Goal: Find specific page/section: Find specific page/section

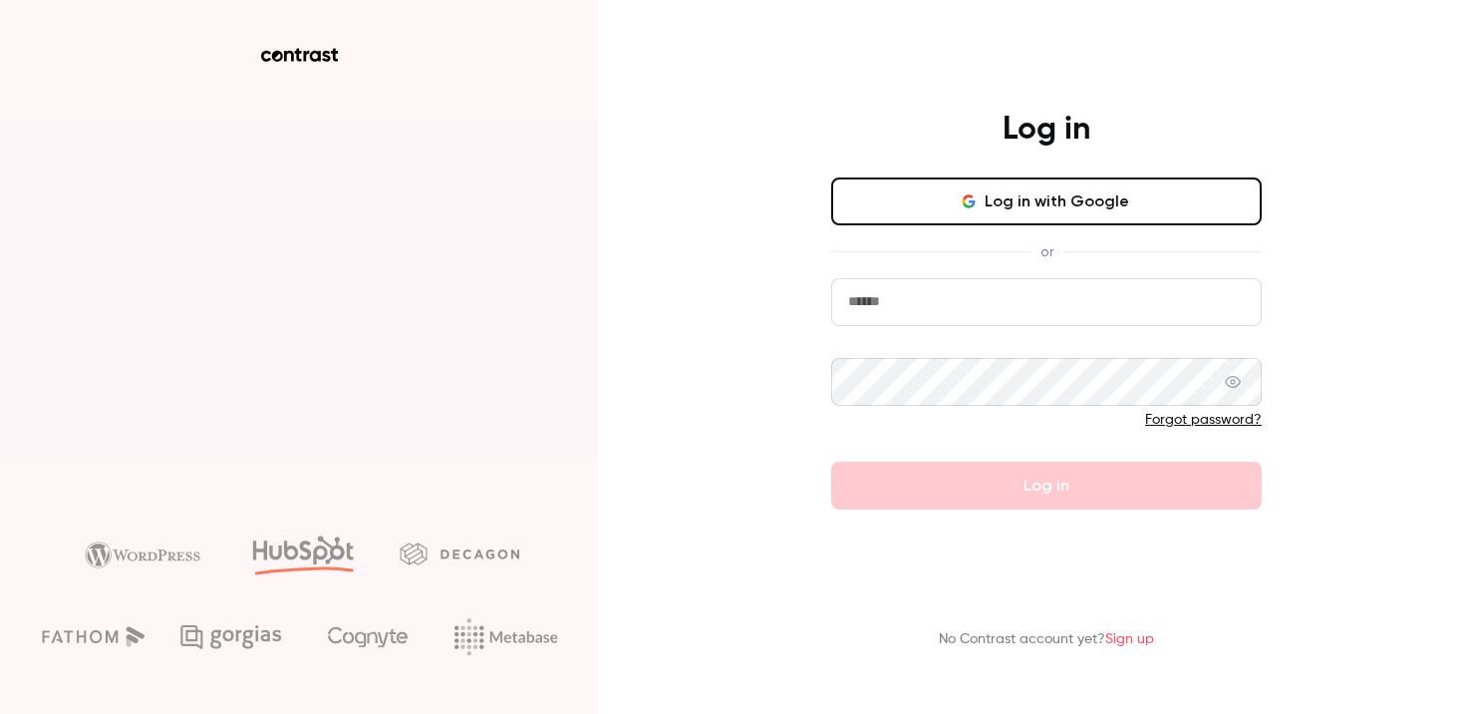
click at [996, 207] on button "Log in with Google" at bounding box center [1046, 201] width 431 height 48
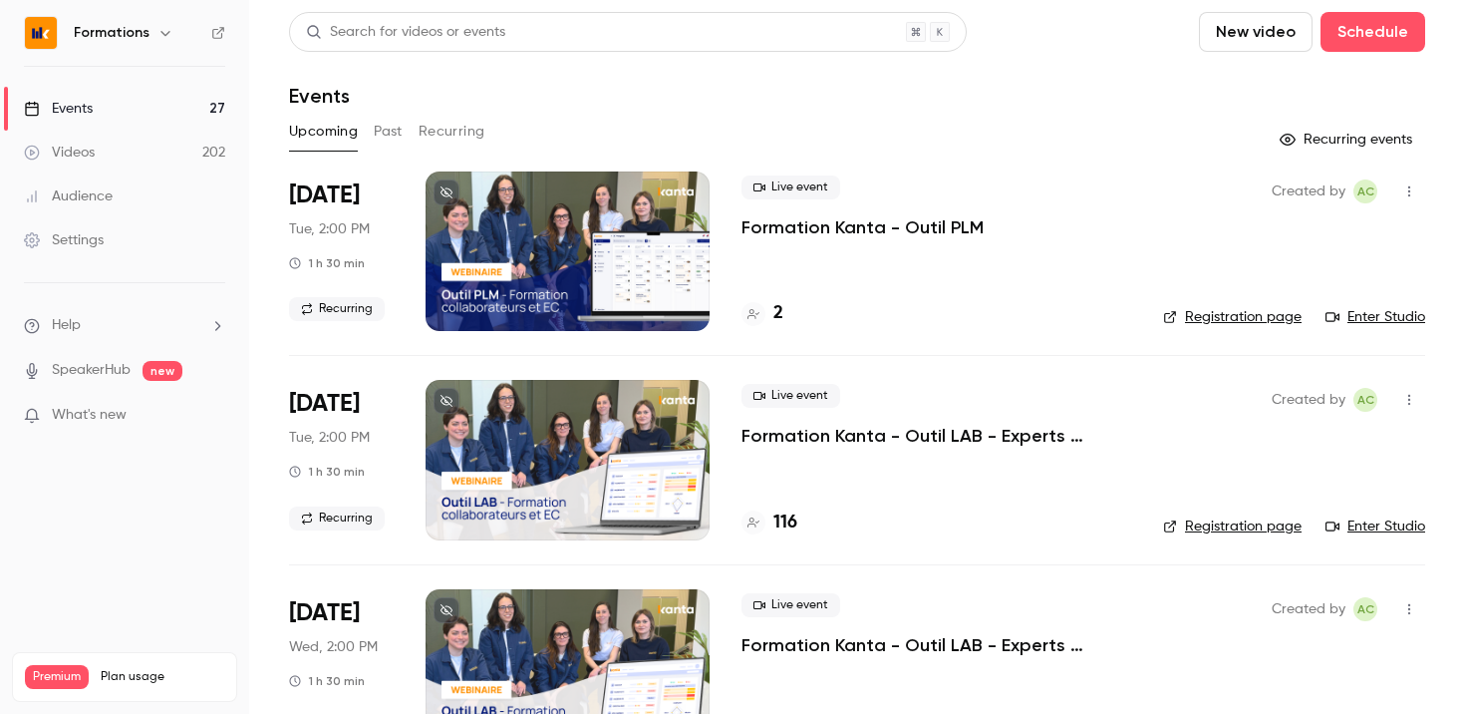
click at [129, 41] on h6 "Formations" at bounding box center [112, 33] width 76 height 20
click at [133, 32] on h6 "Formations" at bounding box center [112, 33] width 76 height 20
click at [158, 32] on icon "button" at bounding box center [166, 33] width 16 height 16
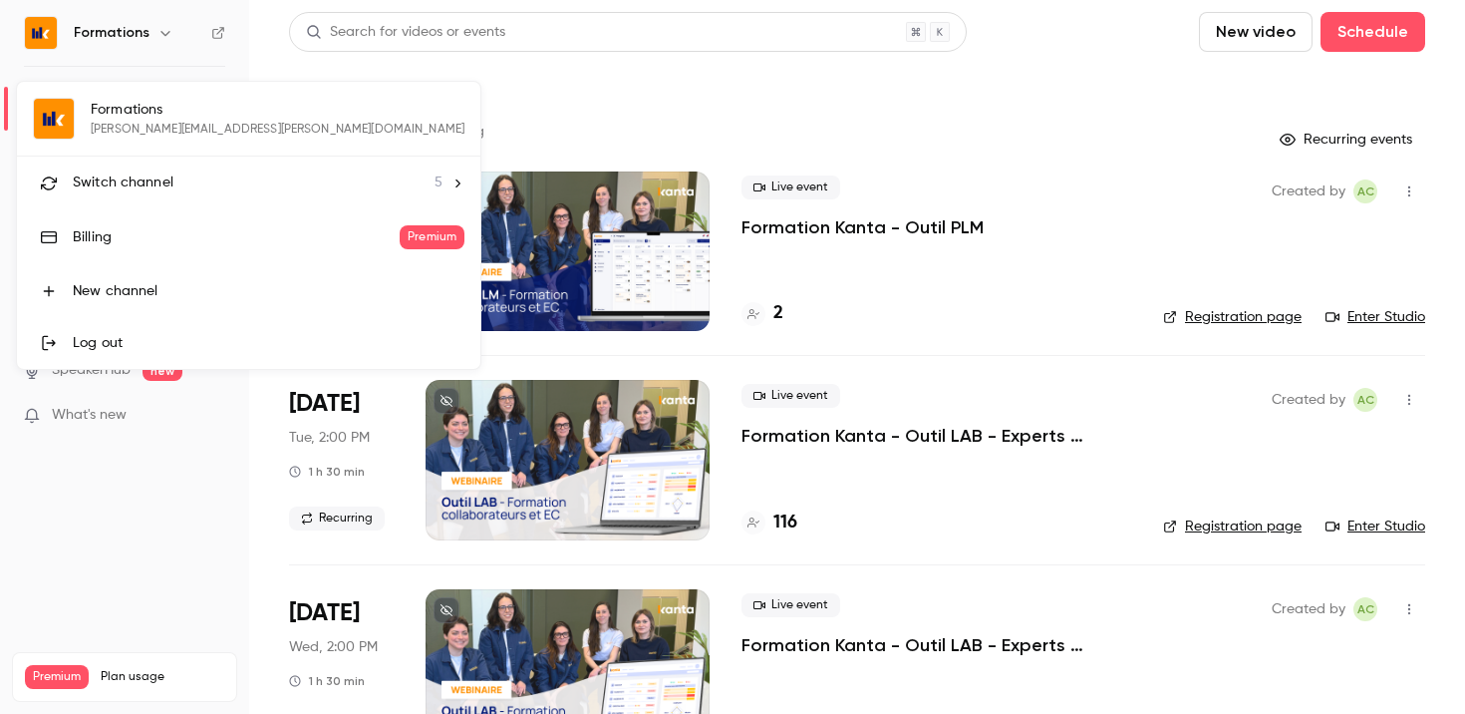
click at [156, 179] on span "Switch channel" at bounding box center [123, 182] width 101 height 21
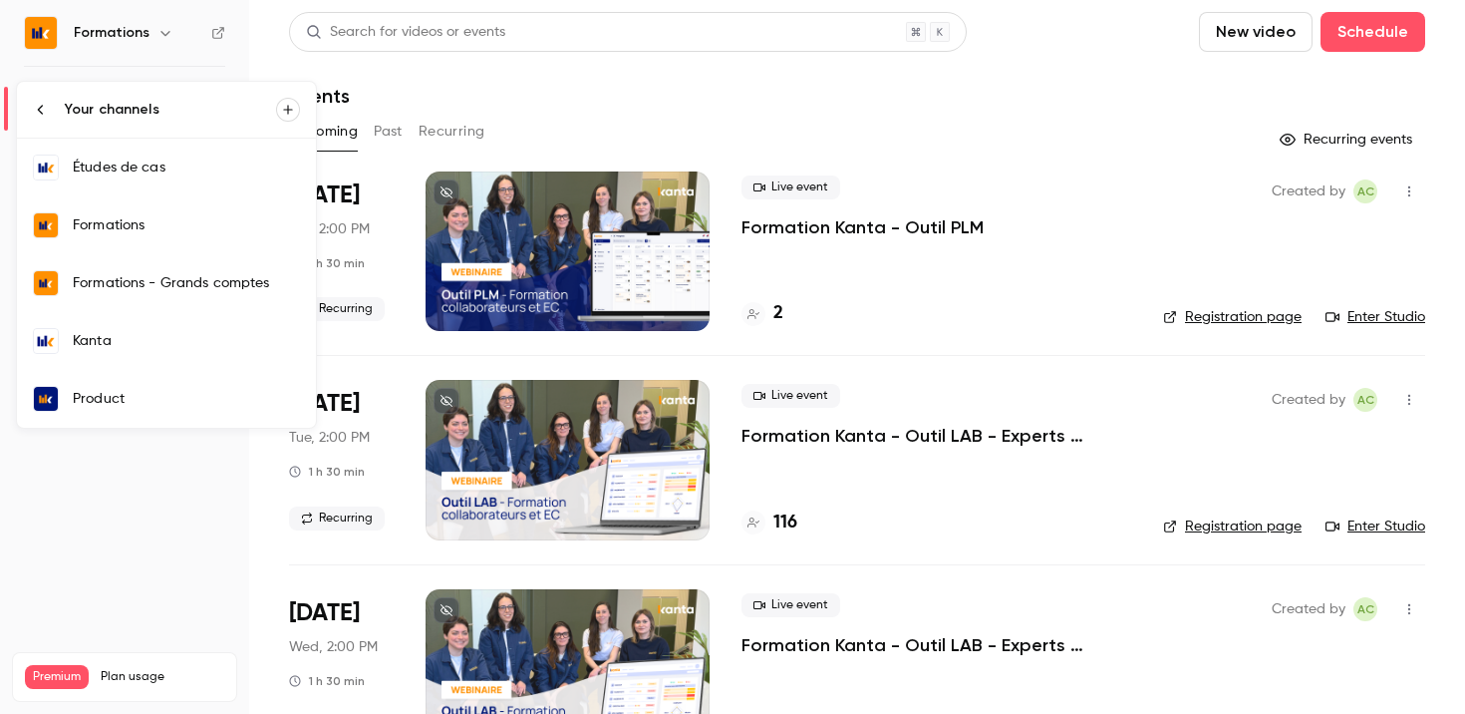
click at [93, 326] on link "Kanta" at bounding box center [166, 341] width 299 height 58
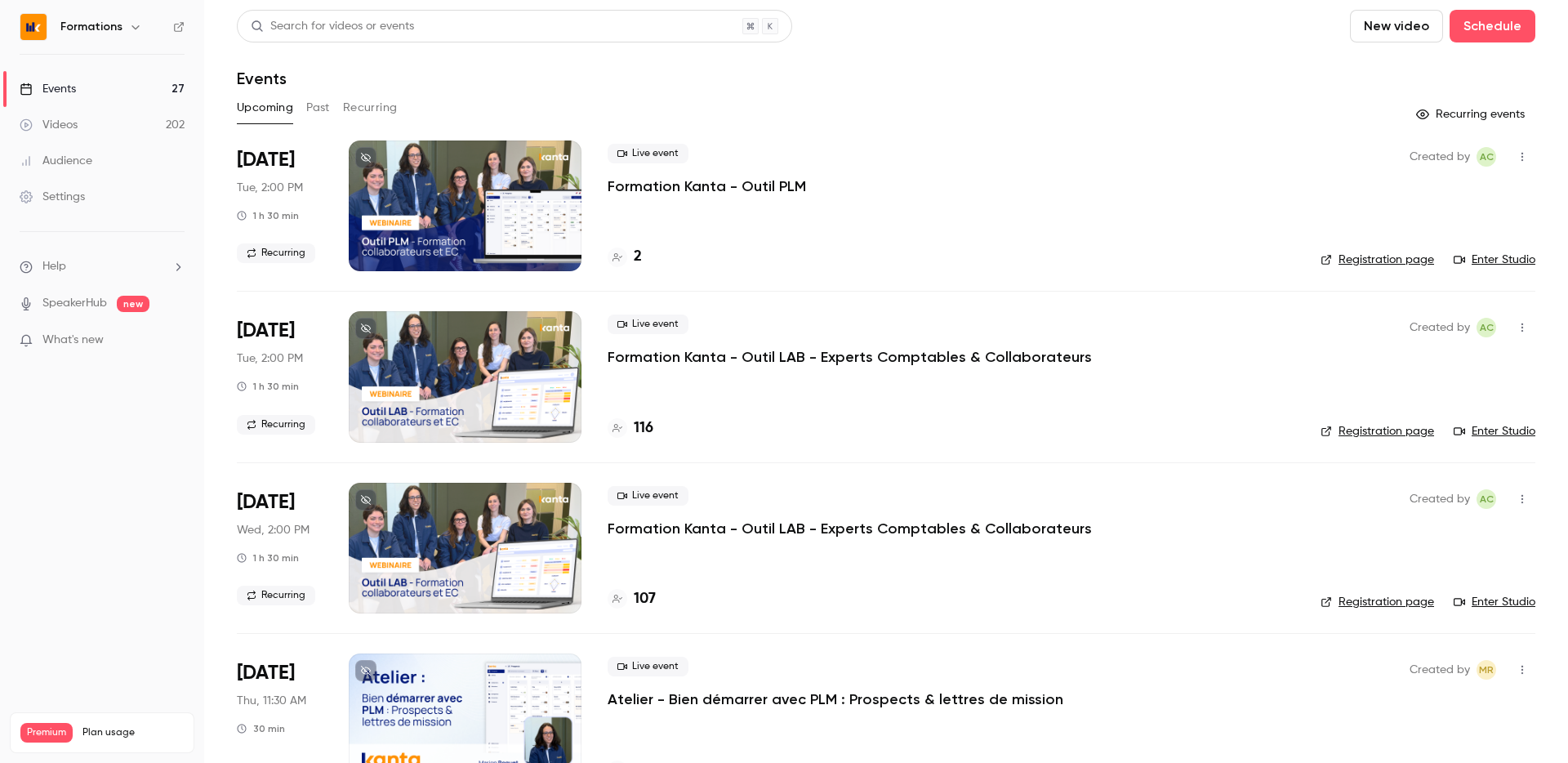
click at [365, 103] on button "Recurring" at bounding box center [370, 108] width 55 height 26
